Goal: Task Accomplishment & Management: Manage account settings

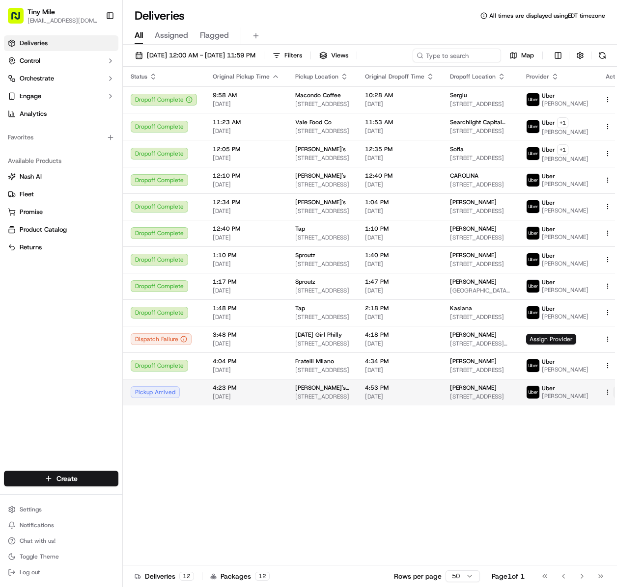
click at [613, 398] on button at bounding box center [619, 393] width 12 height 12
click at [362, 474] on div "Status Original Pickup Time Pickup Location Original Dropoff Time Dropoff Locat…" at bounding box center [378, 316] width 510 height 499
click at [498, 464] on div "Status Original Pickup Time Pickup Location Original Dropoff Time Dropoff Locat…" at bounding box center [378, 316] width 510 height 499
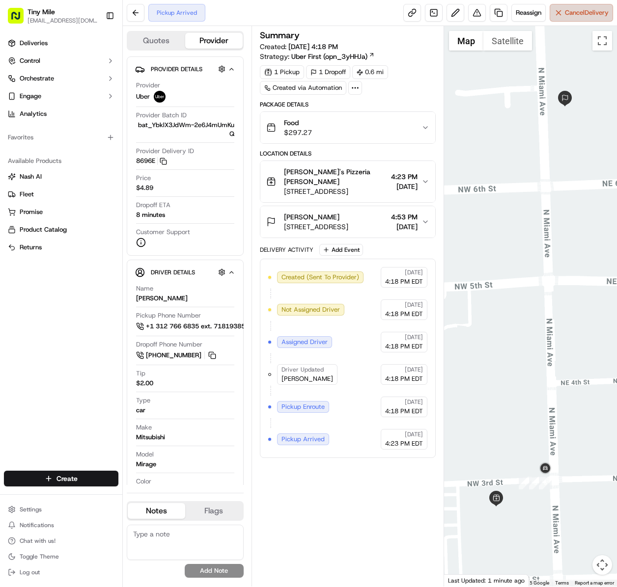
click at [585, 13] on span "Cancel Delivery" at bounding box center [587, 12] width 44 height 9
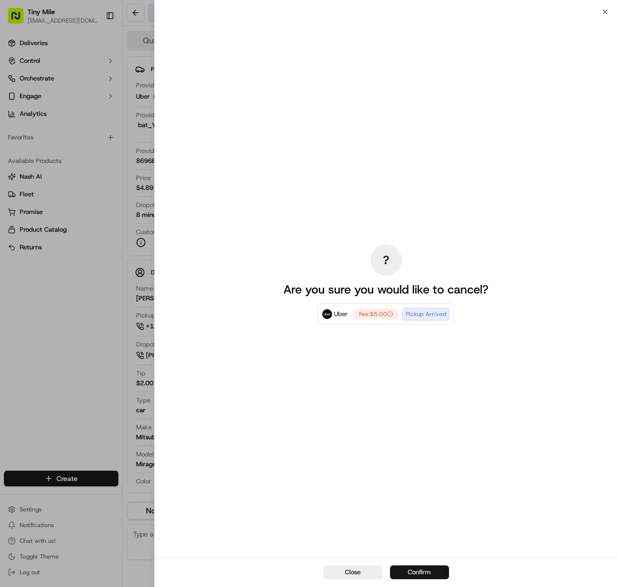
click at [422, 572] on button "Confirm" at bounding box center [419, 573] width 59 height 14
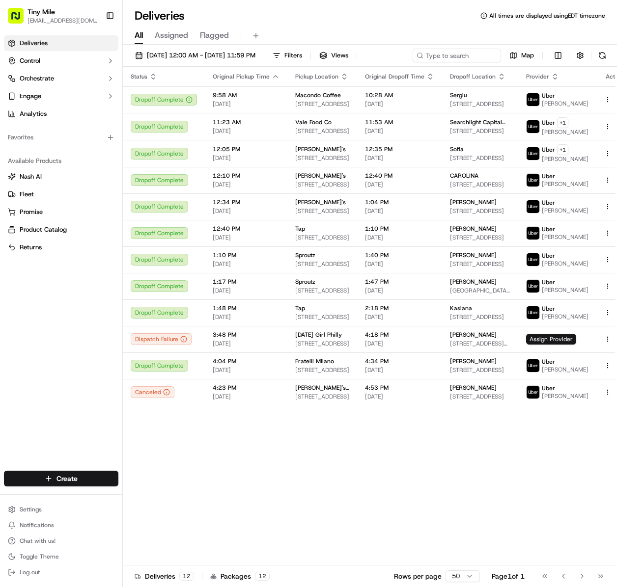
click at [429, 476] on div "Status Original Pickup Time Pickup Location Original Dropoff Time Dropoff Locat…" at bounding box center [378, 316] width 510 height 499
click at [363, 493] on div "Status Original Pickup Time Pickup Location Original Dropoff Time Dropoff Locat…" at bounding box center [378, 316] width 510 height 499
click at [391, 470] on div "Status Original Pickup Time Pickup Location Original Dropoff Time Dropoff Locat…" at bounding box center [378, 316] width 510 height 499
click at [363, 458] on div "Status Original Pickup Time Pickup Location Original Dropoff Time Dropoff Locat…" at bounding box center [378, 316] width 510 height 499
click at [269, 485] on div "Status Original Pickup Time Pickup Location Original Dropoff Time Dropoff Locat…" at bounding box center [378, 316] width 510 height 499
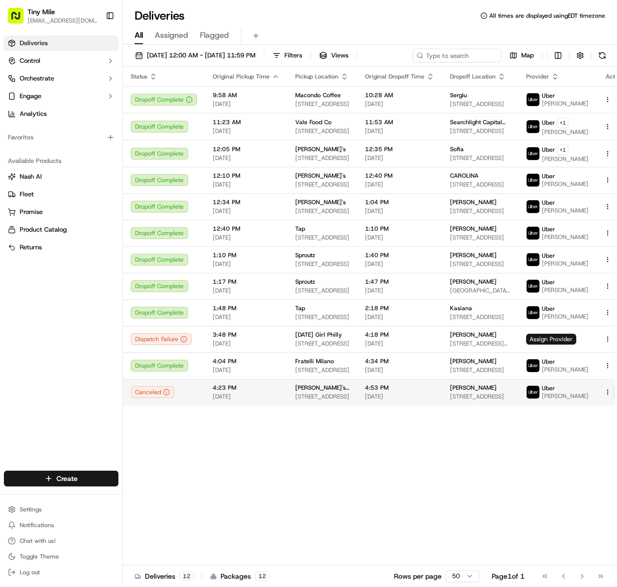
click at [613, 398] on button at bounding box center [619, 393] width 12 height 12
click at [464, 473] on div "Status Original Pickup Time Pickup Location Original Dropoff Time Dropoff Locat…" at bounding box center [378, 316] width 510 height 499
click at [391, 490] on div "Status Original Pickup Time Pickup Location Original Dropoff Time Dropoff Locat…" at bounding box center [378, 316] width 510 height 499
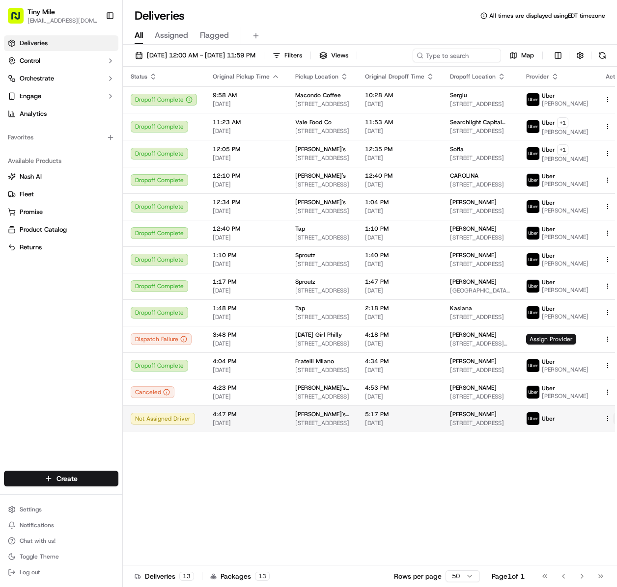
click at [613, 425] on button at bounding box center [619, 419] width 12 height 12
click at [314, 510] on div "Status Original Pickup Time Pickup Location Original Dropoff Time Dropoff Locat…" at bounding box center [378, 316] width 510 height 499
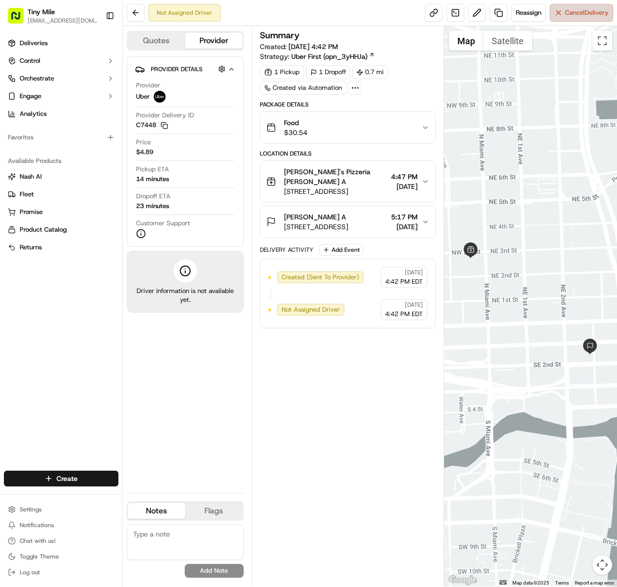
click at [577, 16] on span "Cancel Delivery" at bounding box center [587, 12] width 44 height 9
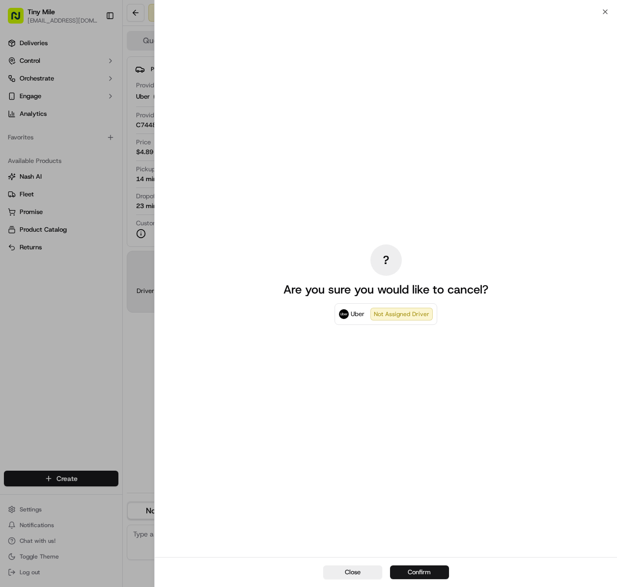
click at [421, 572] on button "Confirm" at bounding box center [419, 573] width 59 height 14
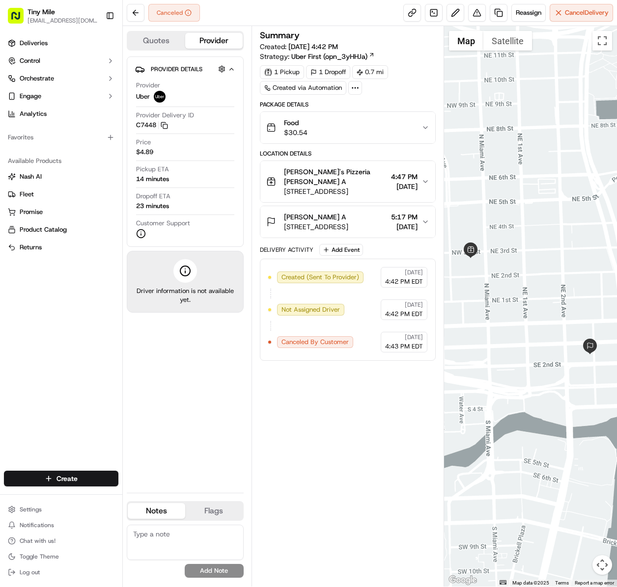
click at [364, 454] on div "Summary Created: 09/19/2025 4:42 PM Strategy: Uber First (opn_3yHHJa) 1 Pickup …" at bounding box center [348, 306] width 176 height 551
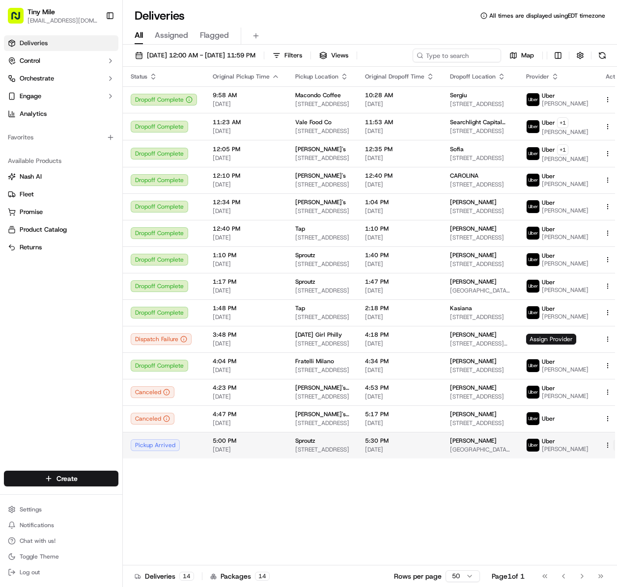
click at [613, 451] on button at bounding box center [619, 446] width 12 height 12
click at [371, 530] on div "Status Original Pickup Time Pickup Location Original Dropoff Time Dropoff Locat…" at bounding box center [378, 316] width 510 height 499
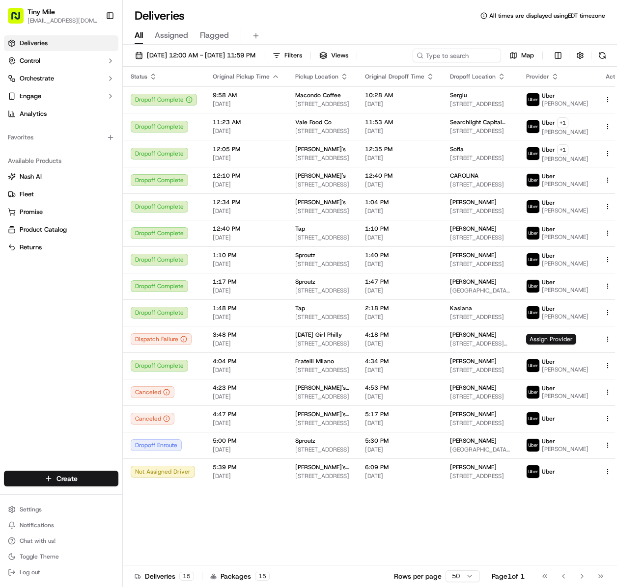
click at [360, 525] on div "Status Original Pickup Time Pickup Location Original Dropoff Time Dropoff Locat…" at bounding box center [378, 316] width 510 height 499
click at [613, 478] on button at bounding box center [619, 472] width 12 height 12
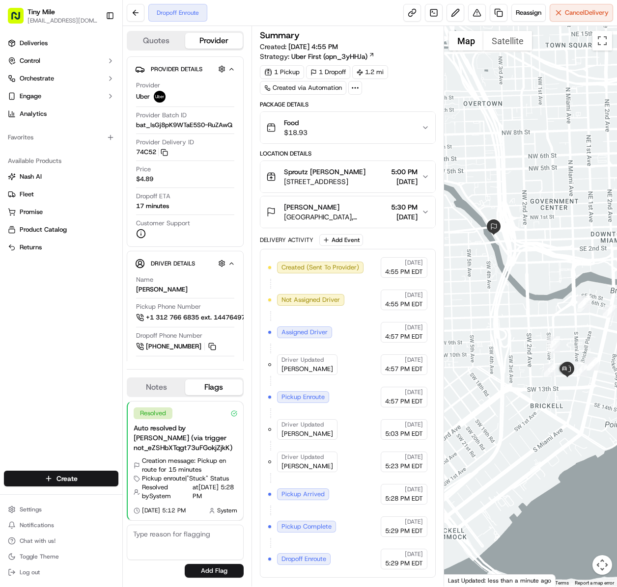
click at [75, 375] on div "Deliveries Control Orchestrate Engage Analytics Favorites Available Products [P…" at bounding box center [61, 247] width 122 height 432
click at [513, 477] on div at bounding box center [530, 306] width 173 height 561
click at [478, 436] on div at bounding box center [530, 306] width 173 height 561
click at [413, 72] on div "1 Pickup 1 Dropoff 1.2 mi Created via Automation" at bounding box center [348, 79] width 176 height 29
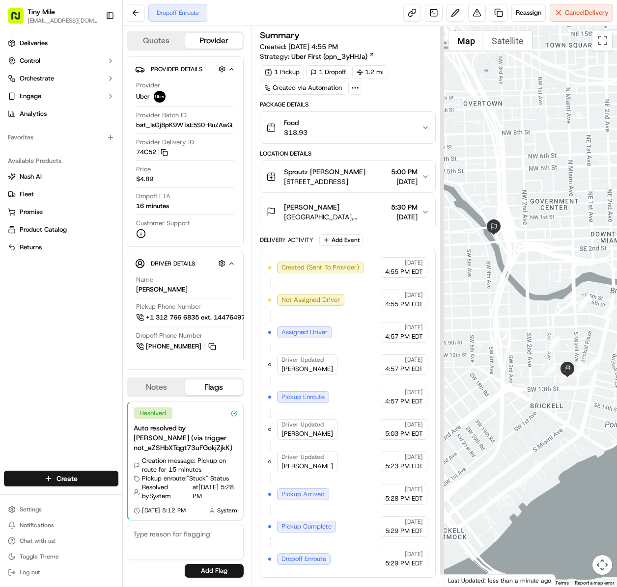
scroll to position [0, 0]
click at [57, 376] on div "Deliveries Control Orchestrate Engage Analytics Favorites Available Products Na…" at bounding box center [61, 247] width 122 height 432
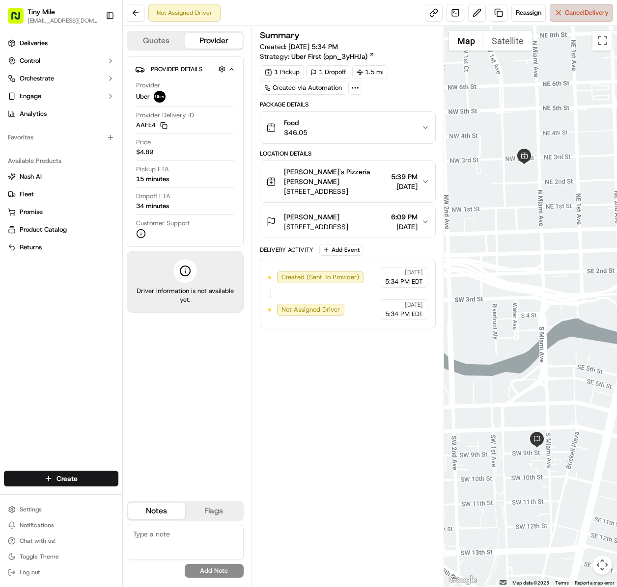
click at [585, 13] on span "Cancel Delivery" at bounding box center [587, 12] width 44 height 9
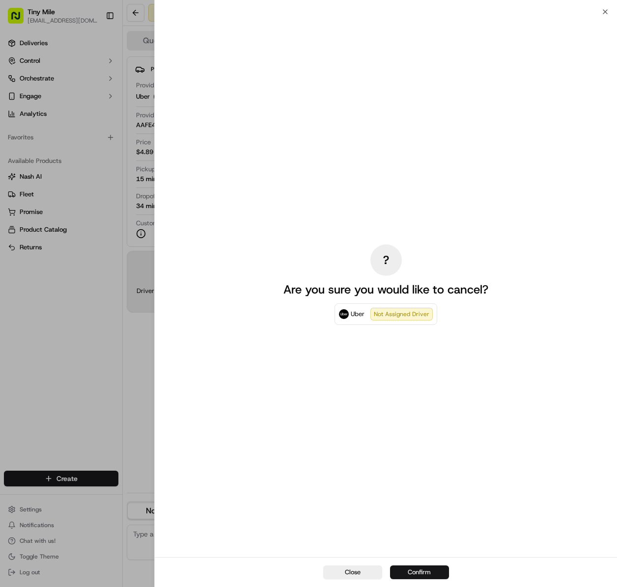
click at [422, 572] on button "Confirm" at bounding box center [419, 573] width 59 height 14
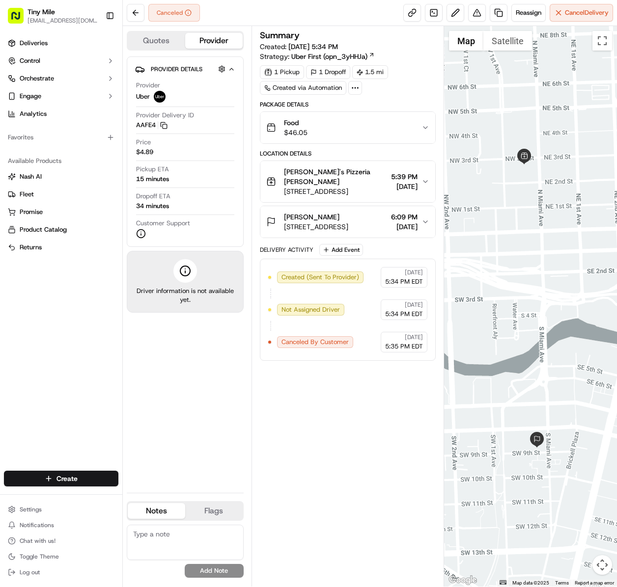
click at [338, 438] on div "Summary Created: [DATE] 5:34 PM Strategy: Uber First (opn_3yHHJa) 1 Pickup 1 Dr…" at bounding box center [348, 306] width 176 height 551
drag, startPoint x: 196, startPoint y: 393, endPoint x: 286, endPoint y: 415, distance: 92.2
click at [202, 398] on div "Provider Details Hidden ( 2 ) Provider Uber Provider Delivery ID AAFE4 Copy del…" at bounding box center [185, 270] width 117 height 429
click at [325, 425] on div "Summary Created: [DATE] 5:34 PM Strategy: Uber First (opn_3yHHJa) 1 Pickup 1 Dr…" at bounding box center [348, 306] width 176 height 551
